Goal: Task Accomplishment & Management: Manage account settings

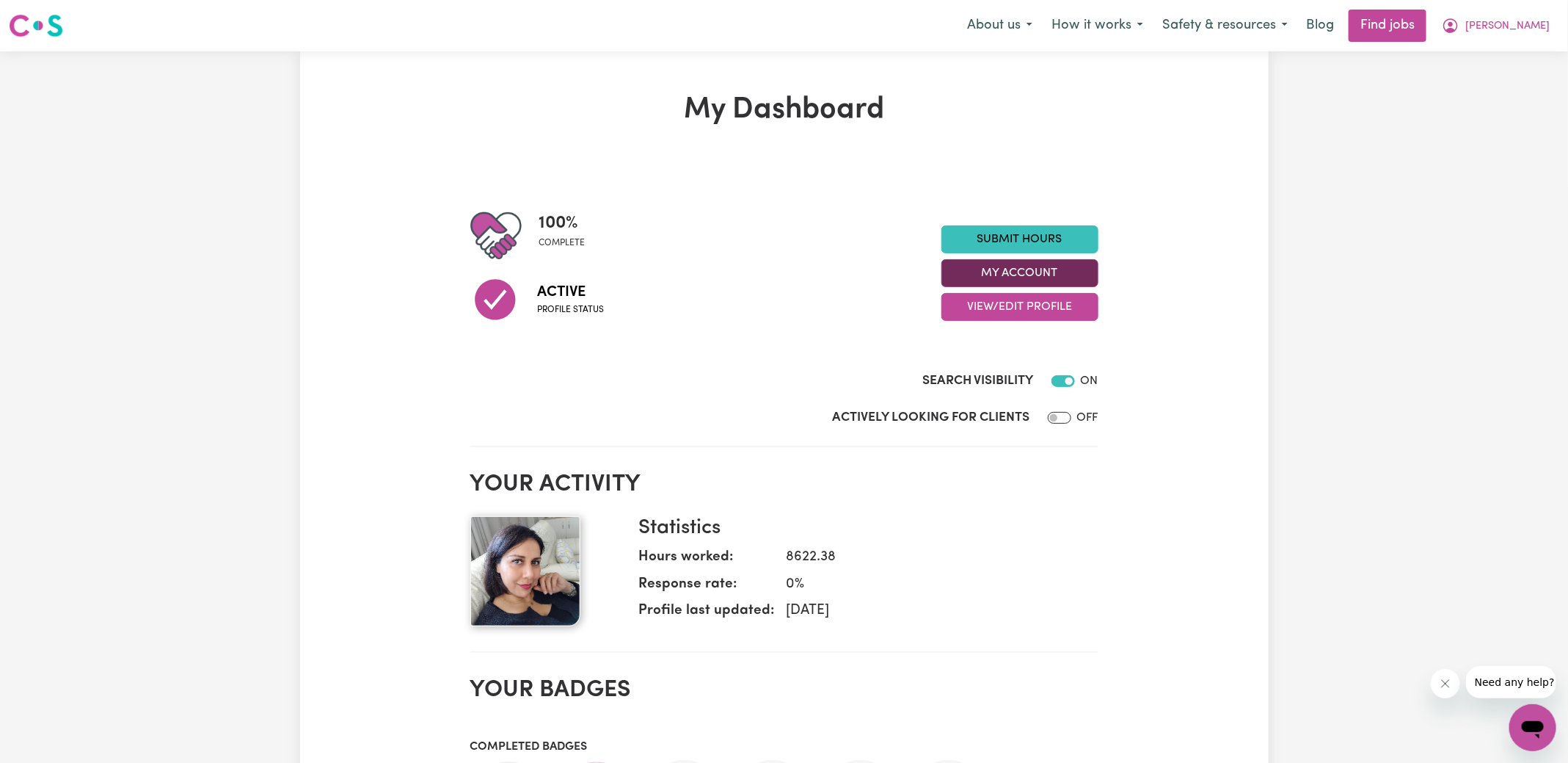
click at [1024, 268] on button "My Account" at bounding box center [1020, 273] width 157 height 28
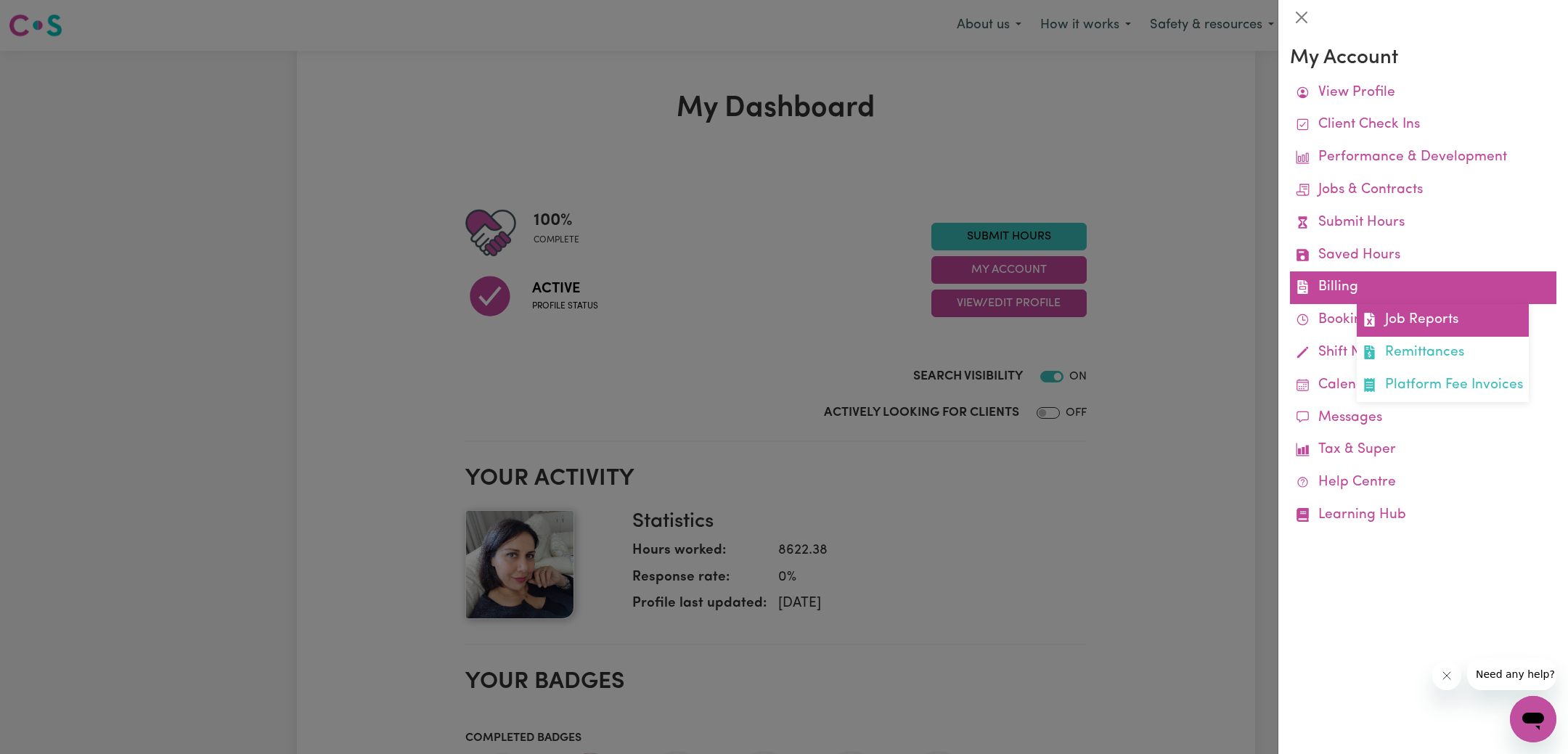
click at [1385, 312] on link "Job Reports" at bounding box center [1442, 320] width 172 height 33
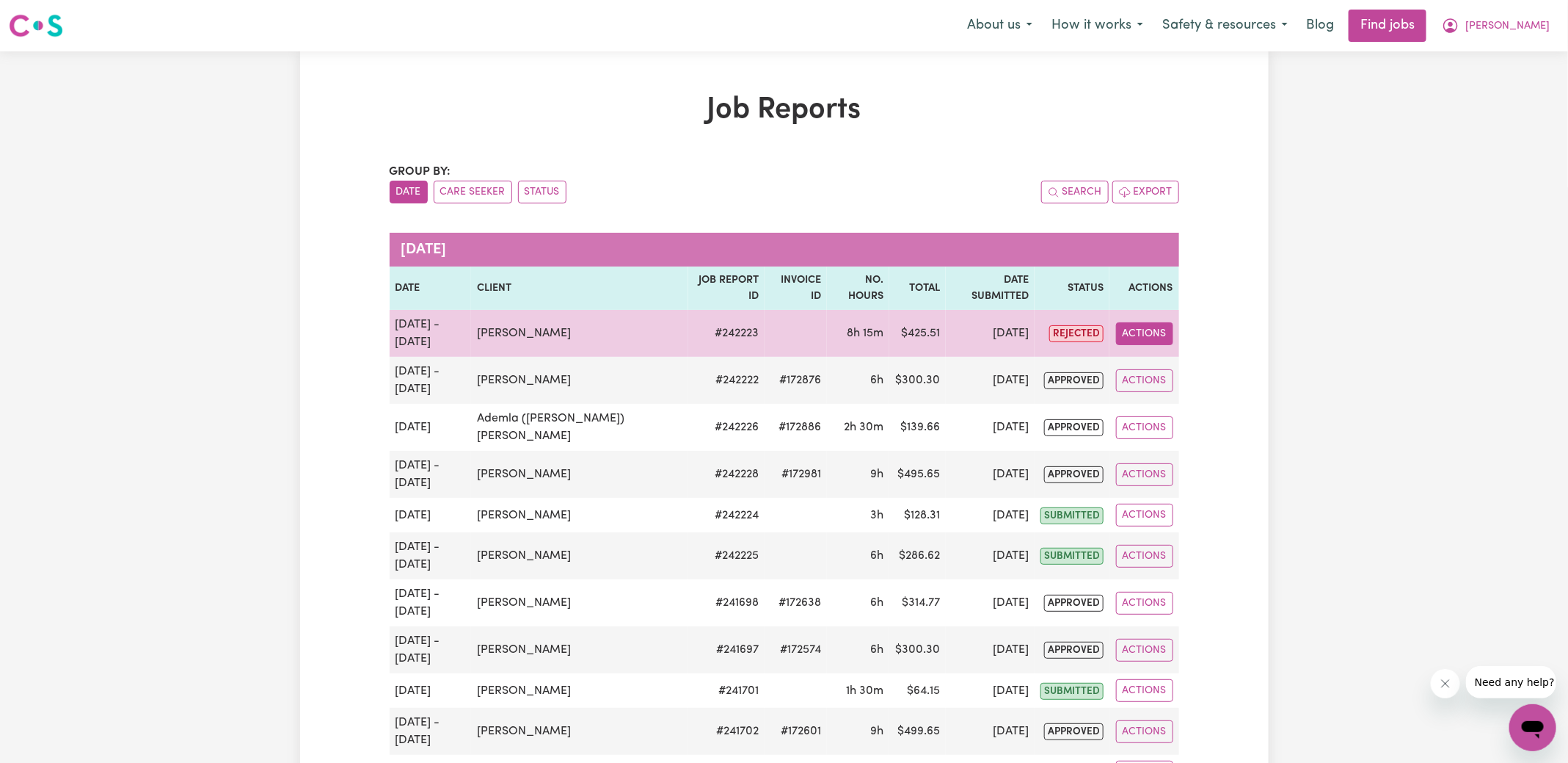
click at [1137, 322] on button "Actions" at bounding box center [1145, 333] width 57 height 23
click at [1147, 355] on link "View Job Report" at bounding box center [1185, 367] width 125 height 30
select select "pm"
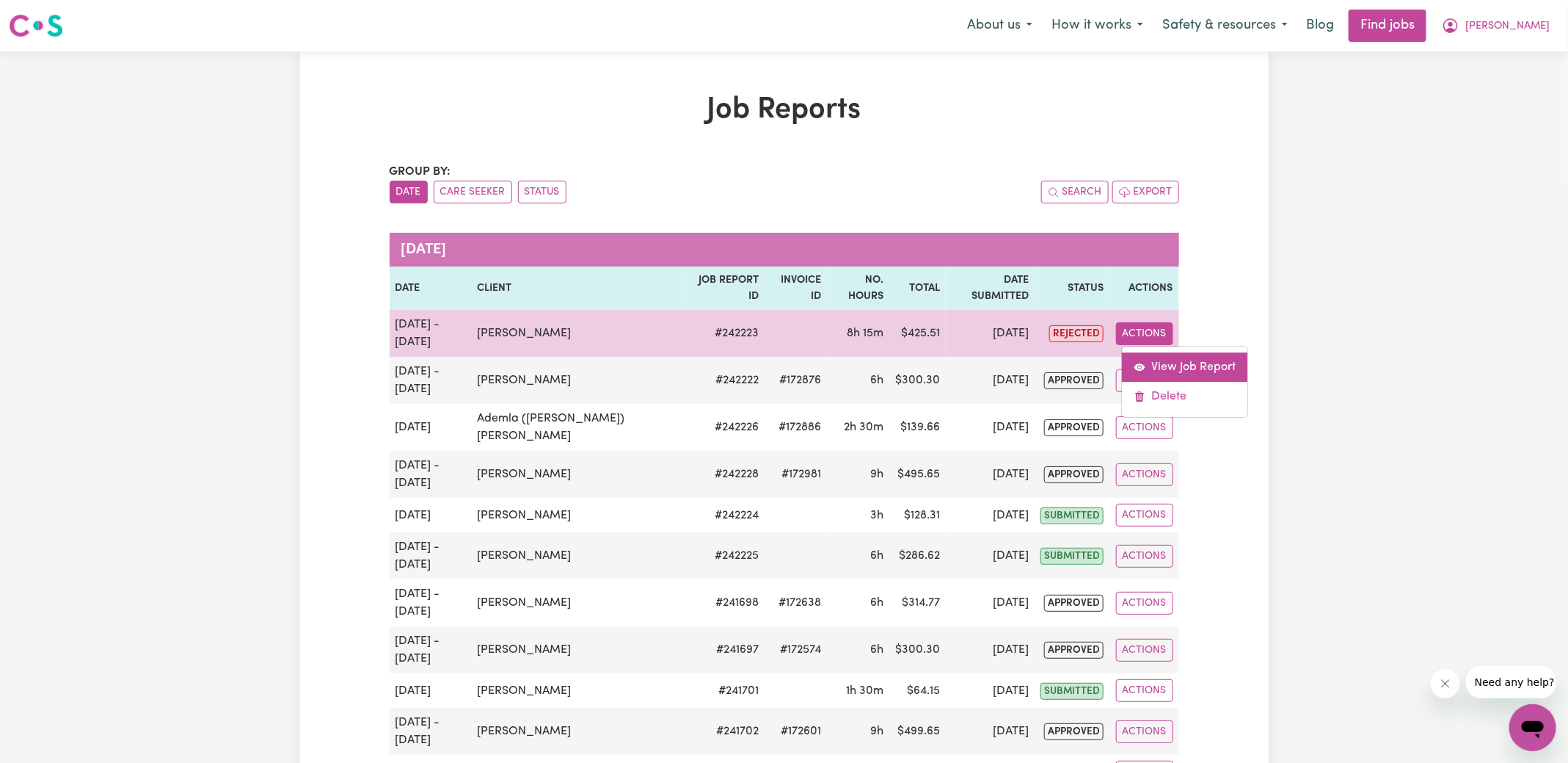
select select "pm"
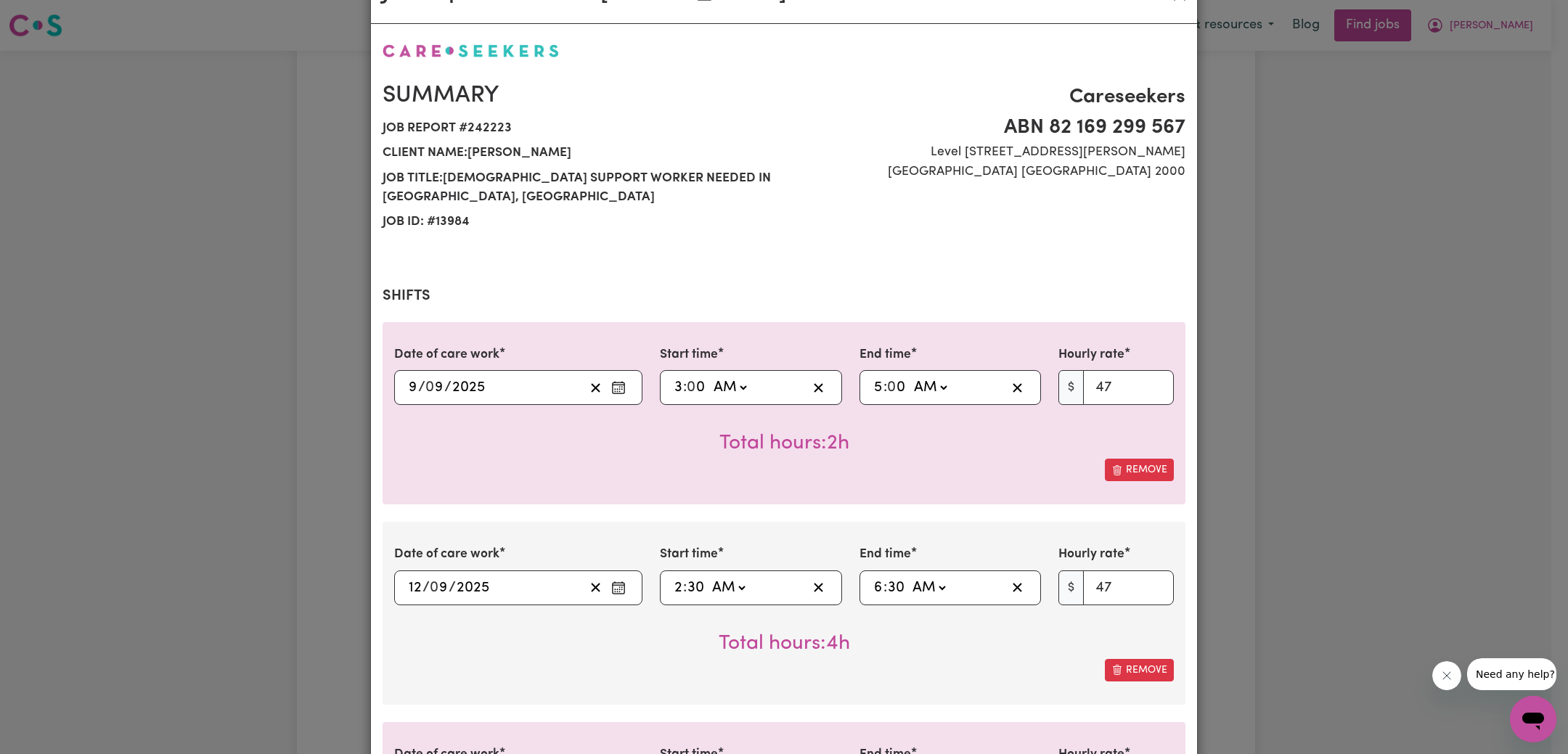
select select "47-Weekday"
select select "75.2-[DATE]"
select select "47-Weekday"
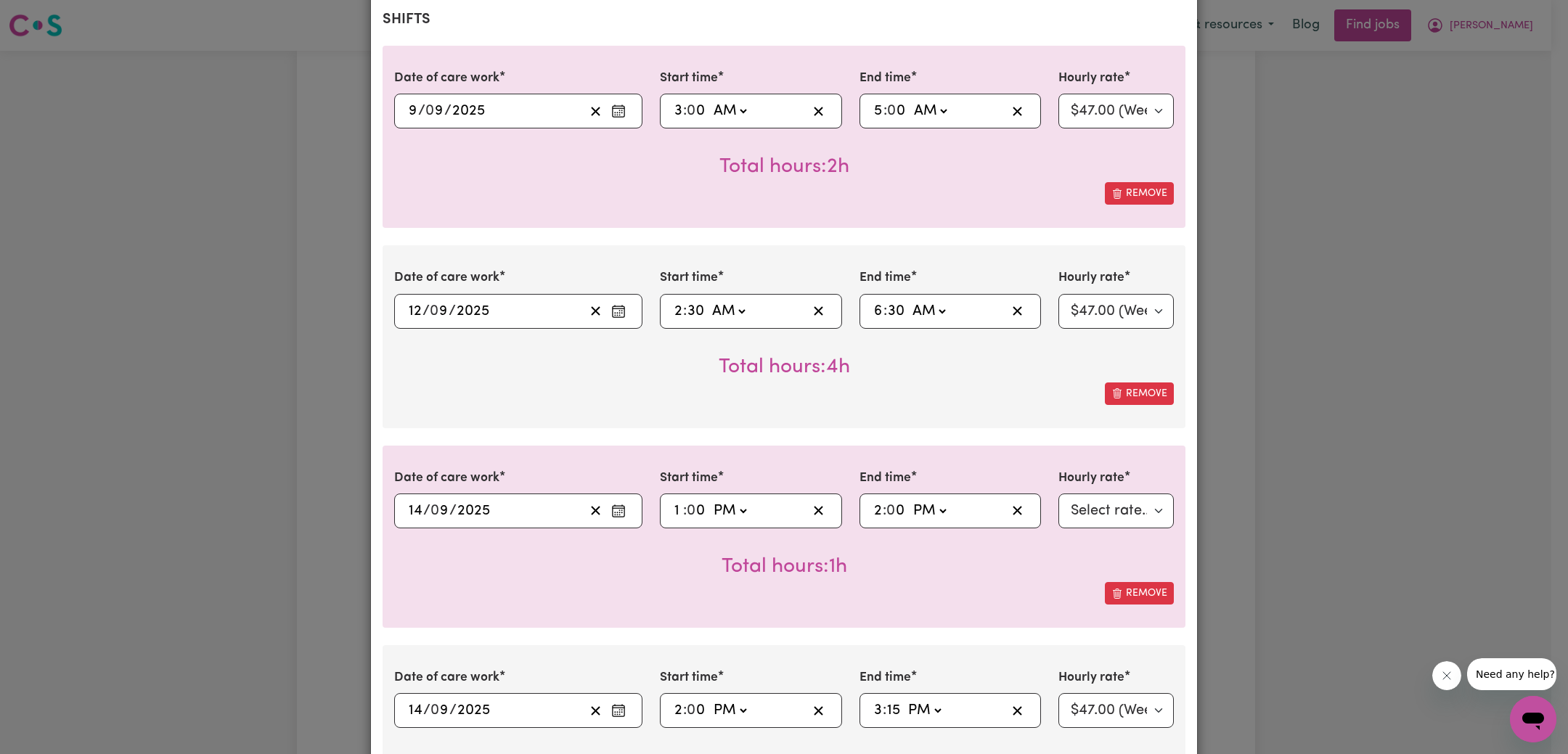
scroll to position [399, 0]
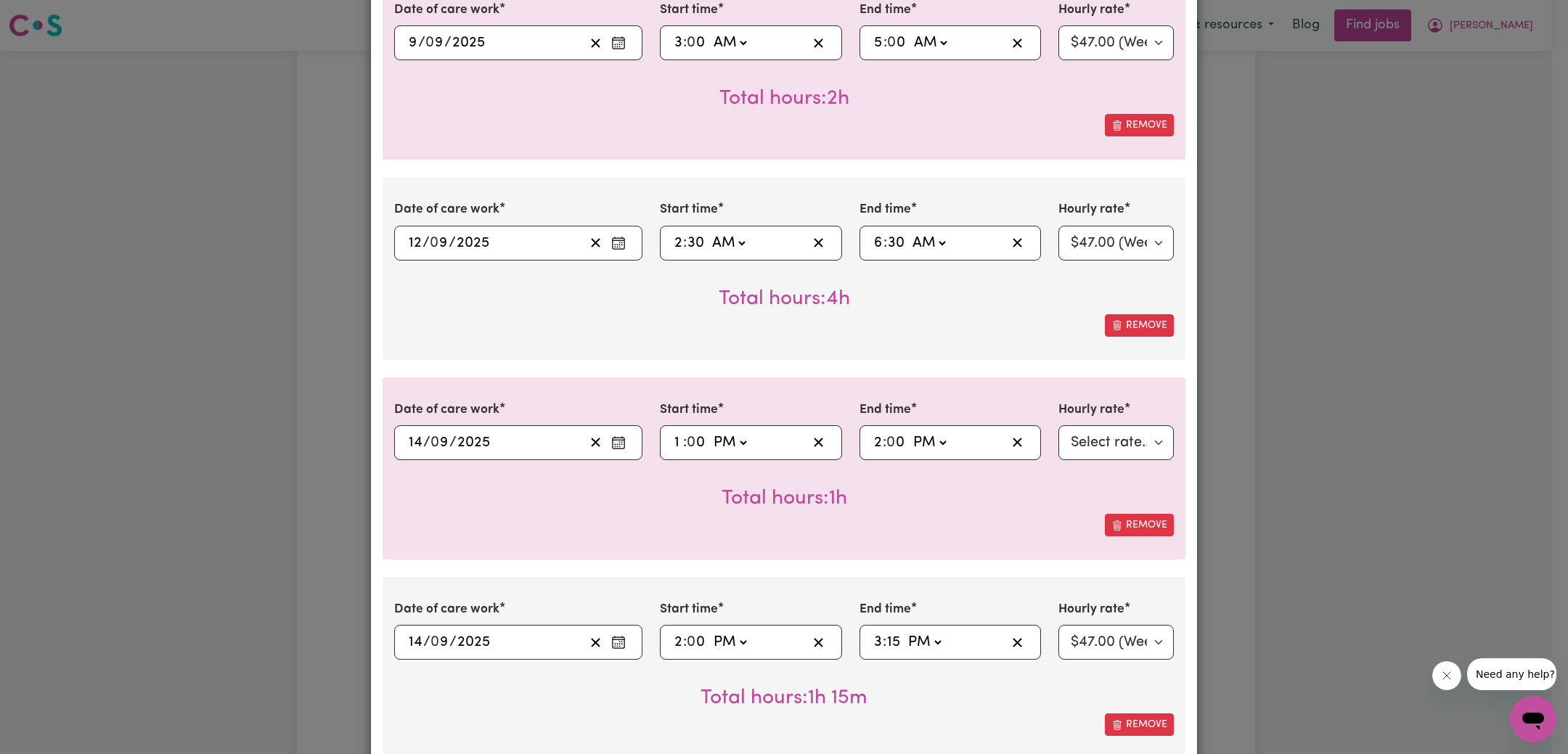
click at [887, 643] on input "15" at bounding box center [894, 642] width 15 height 22
type input "0"
type input "15:00"
type input "00"
click at [780, 714] on div "Remove" at bounding box center [784, 724] width 780 height 23
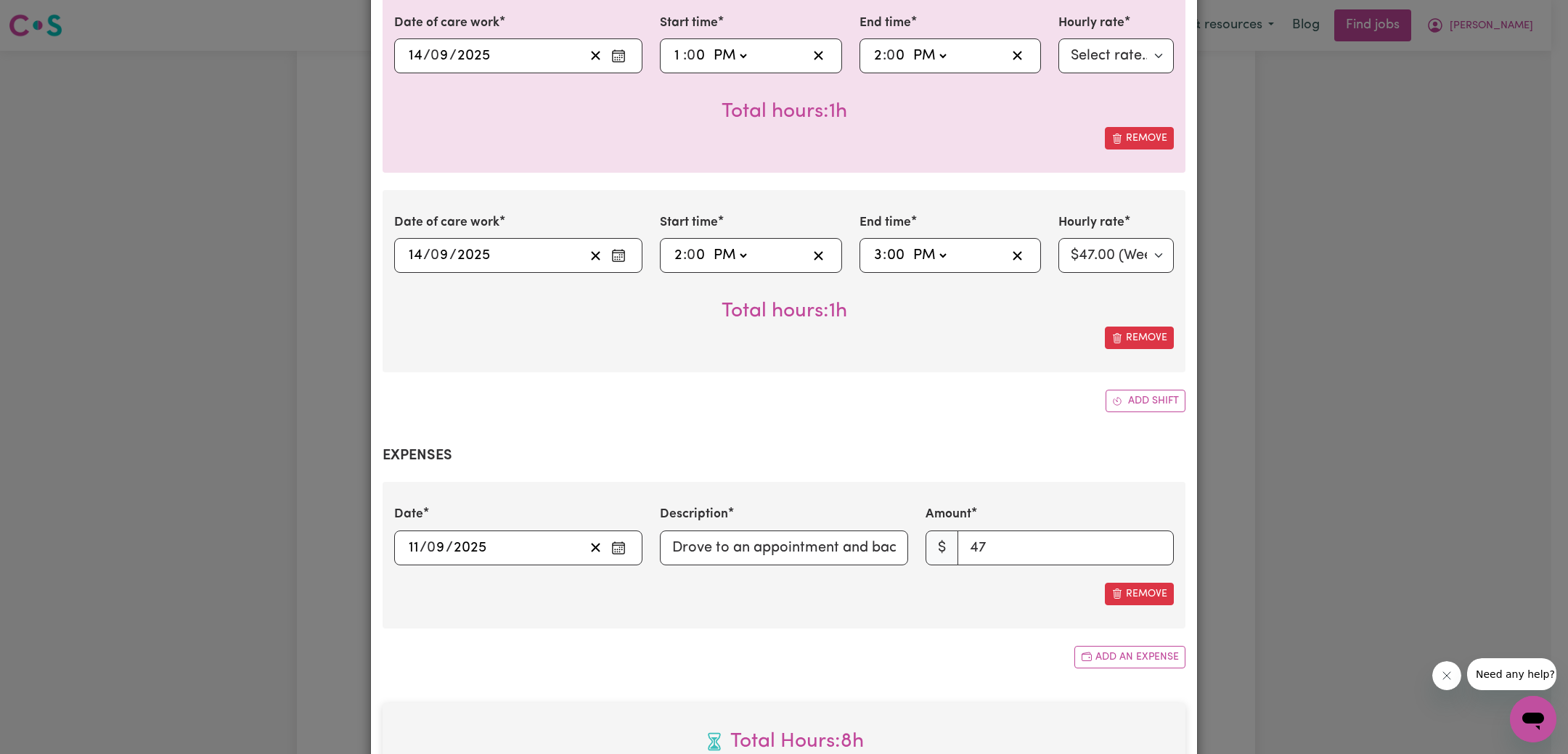
scroll to position [1045, 0]
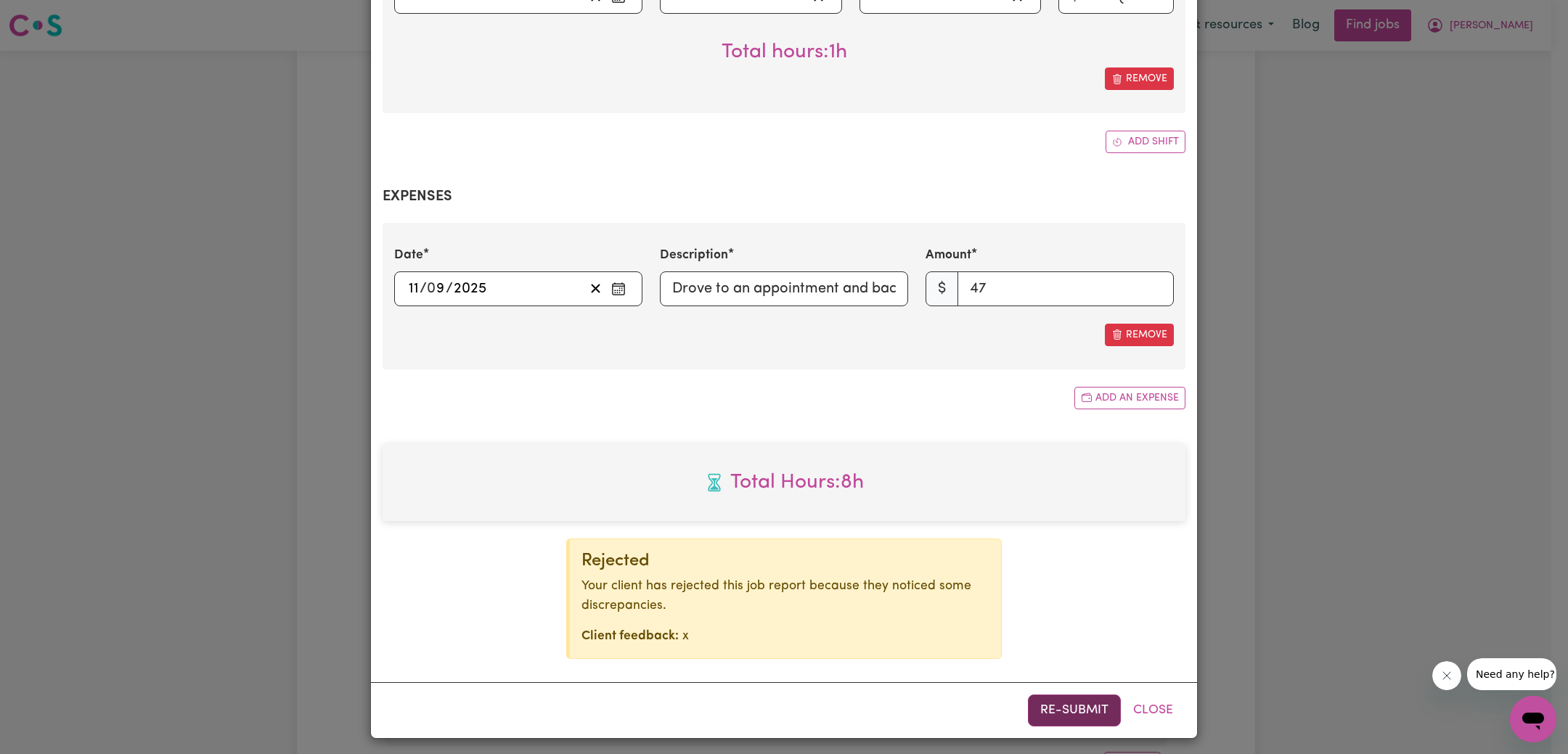
click at [1039, 705] on button "Re-submit" at bounding box center [1075, 709] width 93 height 32
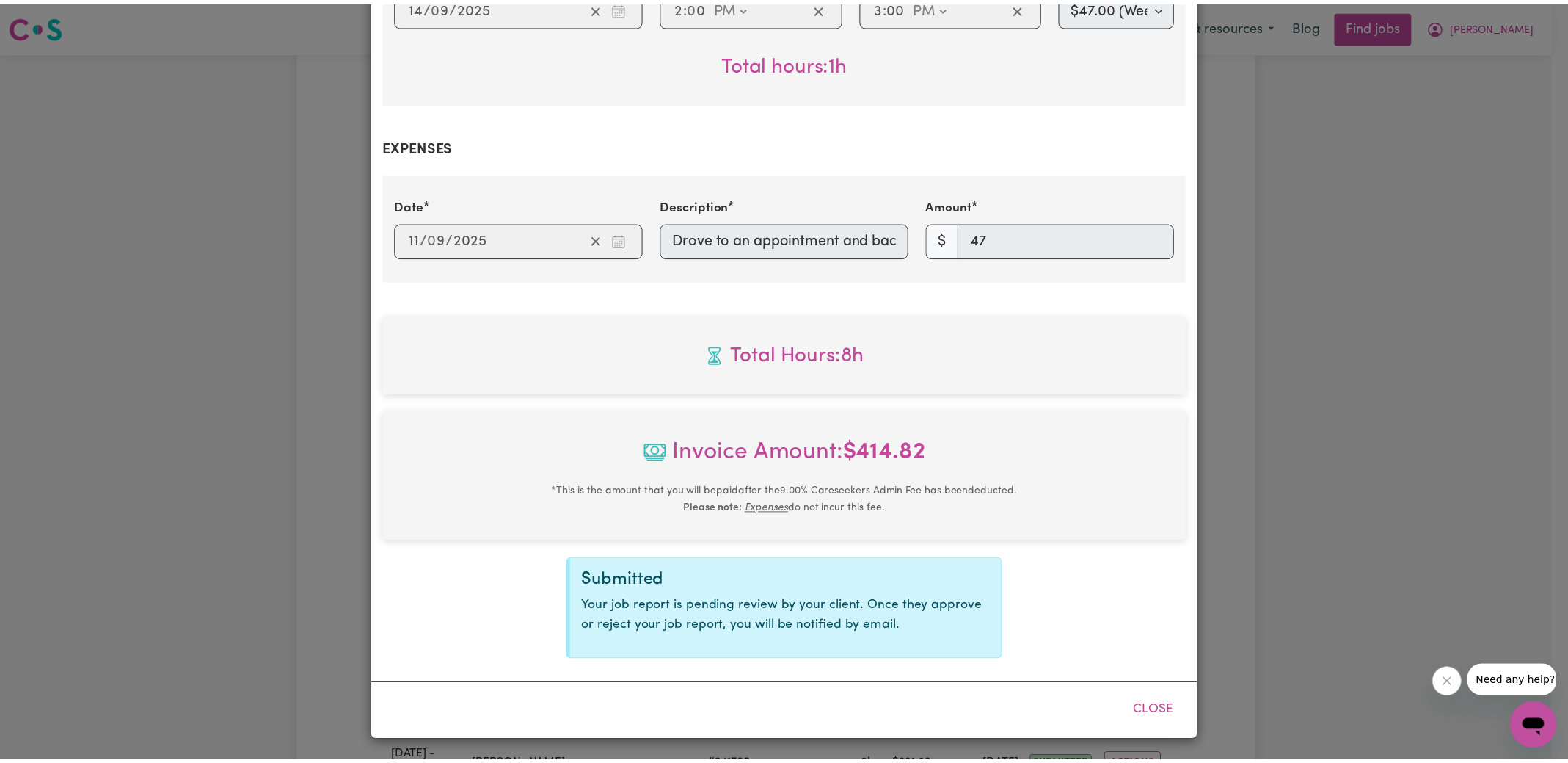
scroll to position [975, 0]
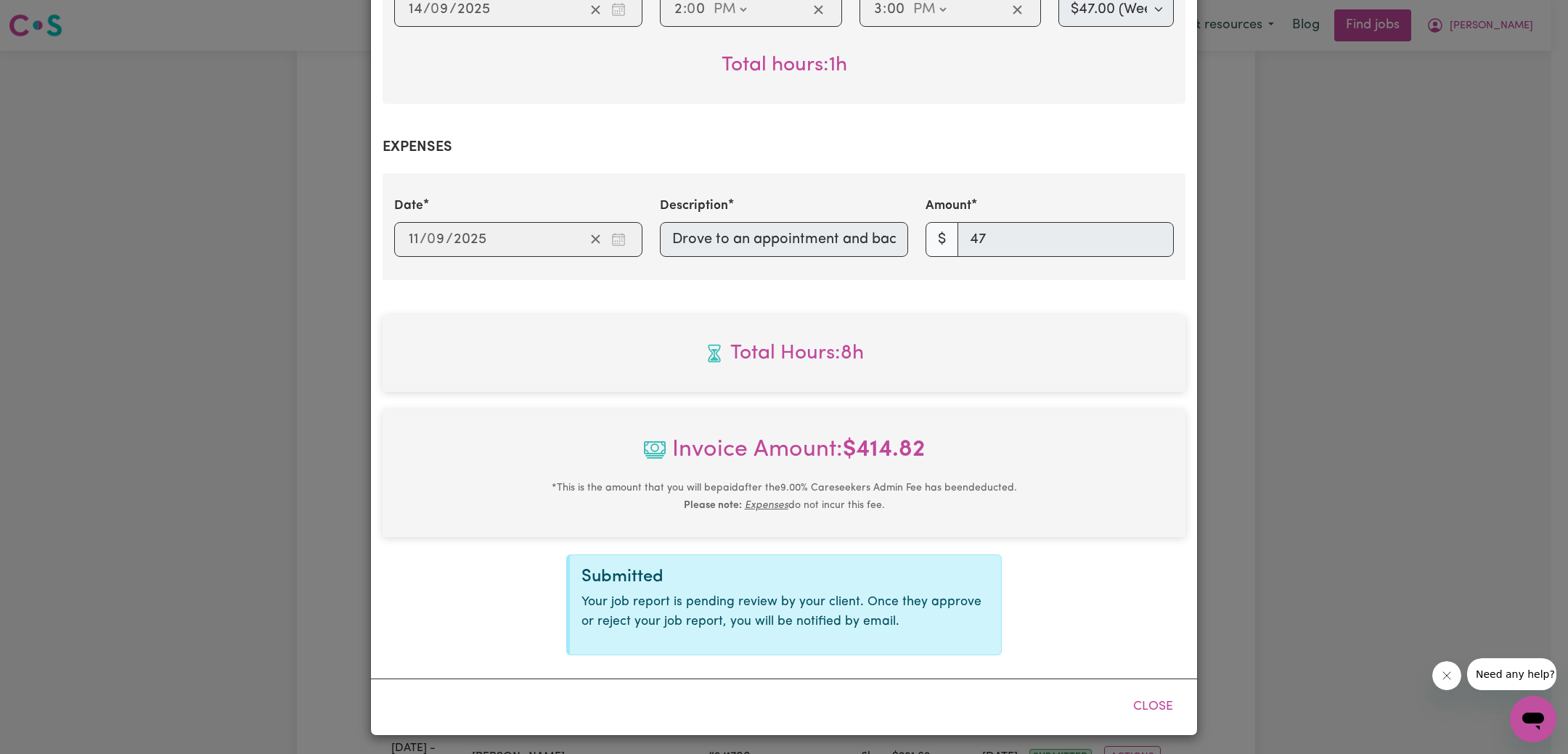
drag, startPoint x: 1196, startPoint y: 282, endPoint x: 1158, endPoint y: 261, distance: 43.4
click at [1196, 282] on div "Job Report # 242223 - [PERSON_NAME] Host Summary Job report # 242223 Client nam…" at bounding box center [784, 377] width 1568 height 754
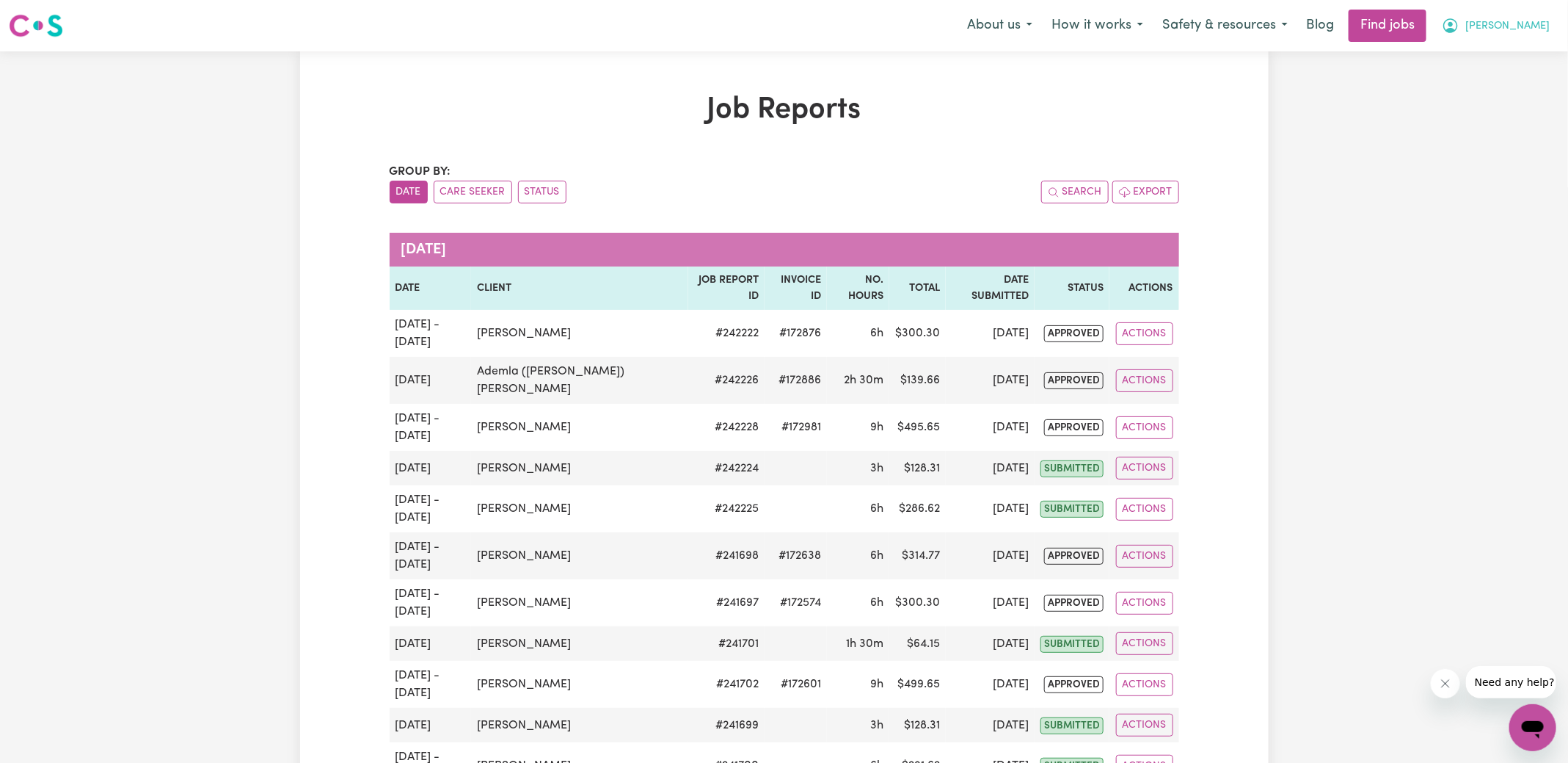
click at [1460, 28] on icon "My Account" at bounding box center [1451, 25] width 18 height 18
click at [1499, 110] on link "Logout" at bounding box center [1501, 113] width 116 height 28
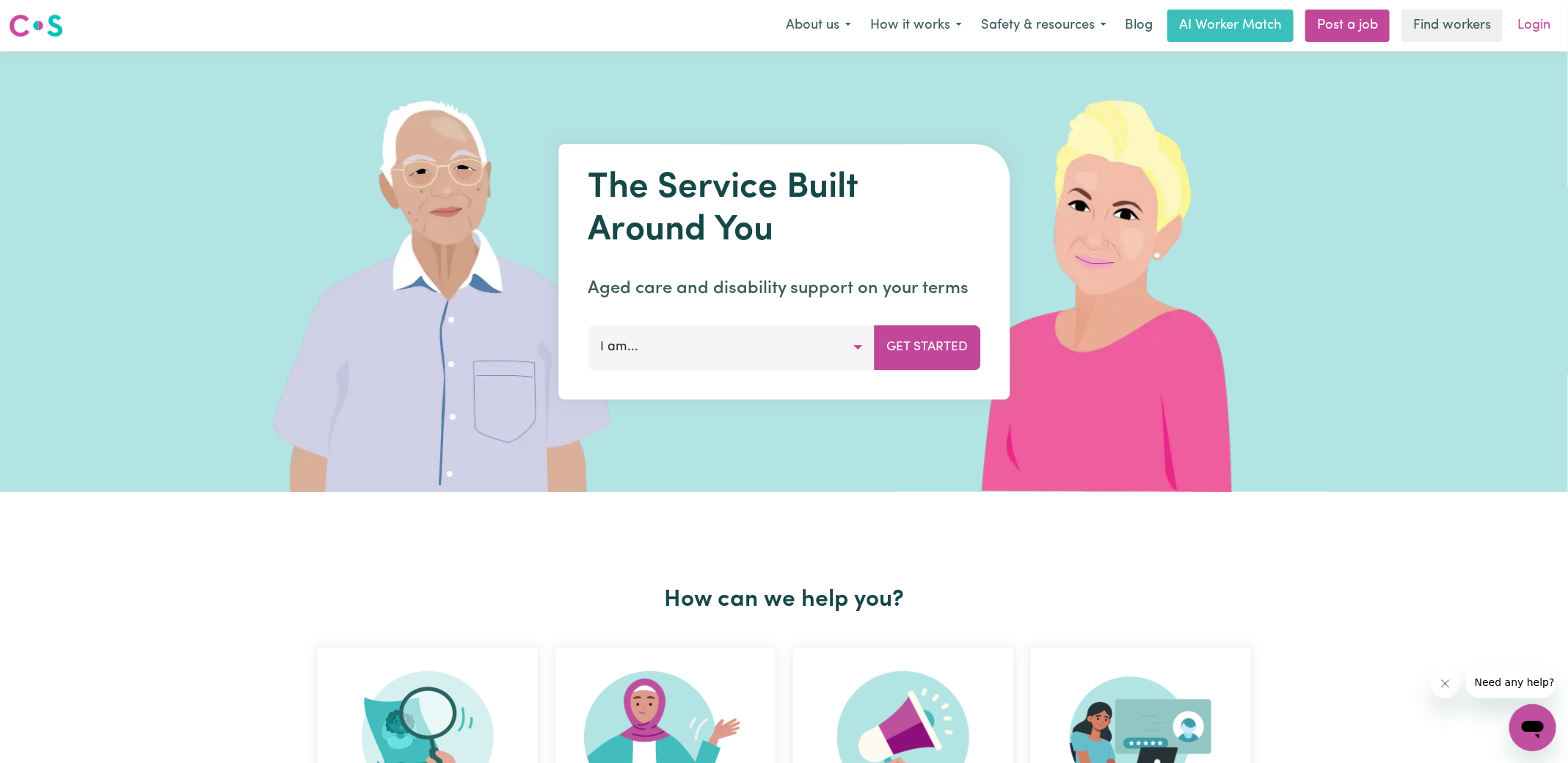
click at [1535, 19] on link "Login" at bounding box center [1534, 25] width 51 height 32
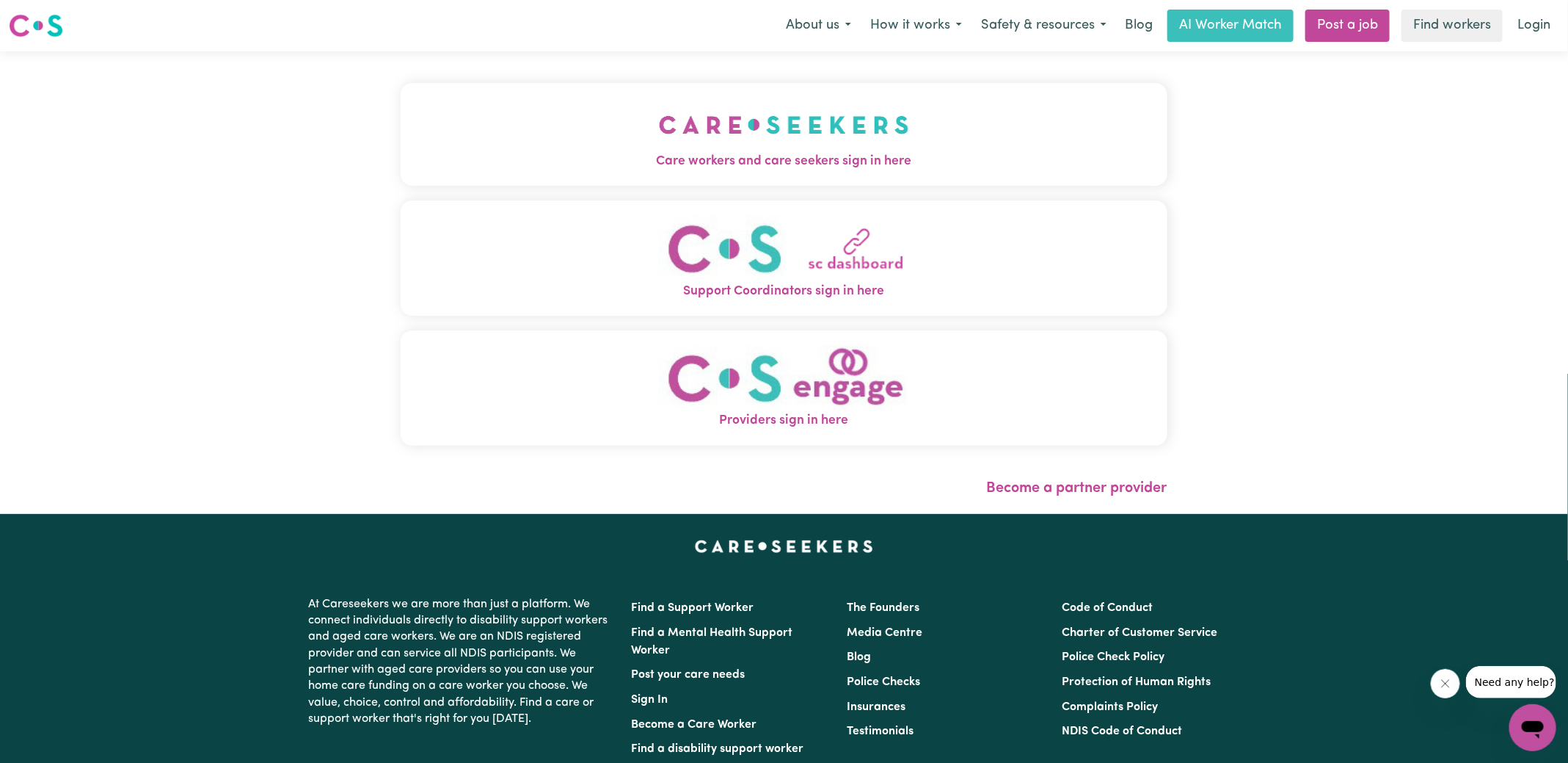
click at [825, 146] on img "Care workers and care seekers sign in here" at bounding box center [784, 125] width 250 height 54
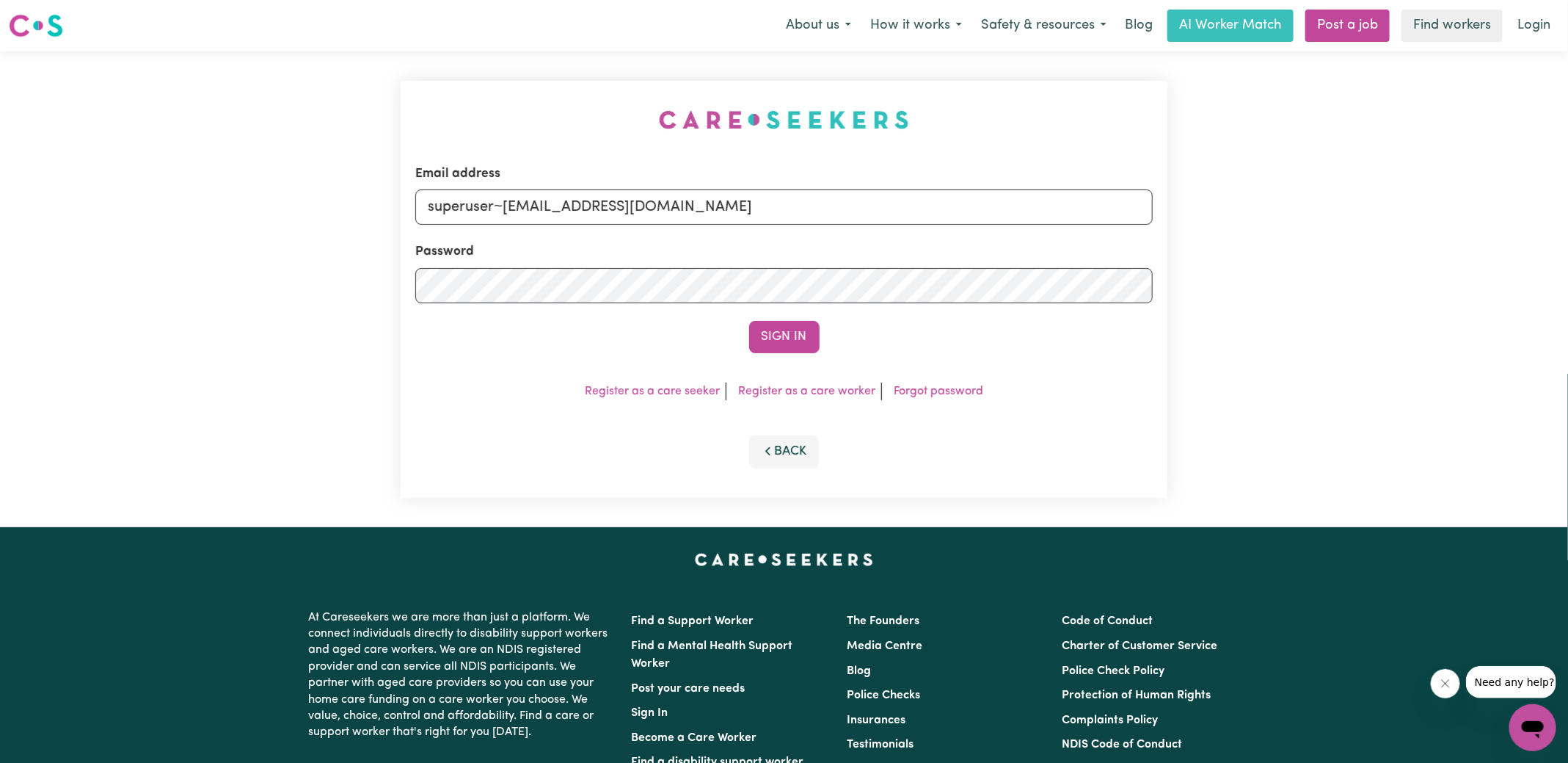
click at [626, 112] on div "Email address superuser~[EMAIL_ADDRESS][DOMAIN_NAME] Password Sign In Register …" at bounding box center [784, 290] width 785 height 476
drag, startPoint x: 504, startPoint y: 209, endPoint x: 1277, endPoint y: 351, distance: 785.9
click at [1277, 351] on div "Email address superuser~[EMAIL_ADDRESS][DOMAIN_NAME] Password Sign In Register …" at bounding box center [784, 290] width 1568 height 476
type input "[EMAIL_ADDRESS][DOMAIN_NAME]"
click at [749, 321] on button "Sign In" at bounding box center [784, 337] width 70 height 32
